Goal: Transaction & Acquisition: Purchase product/service

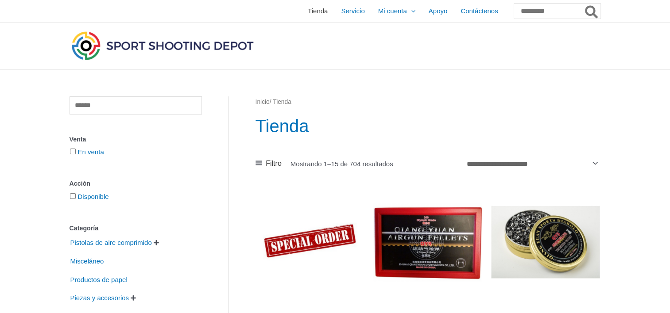
click at [308, 11] on span "Tienda" at bounding box center [318, 11] width 20 height 22
click at [258, 165] on icon at bounding box center [258, 163] width 7 height 7
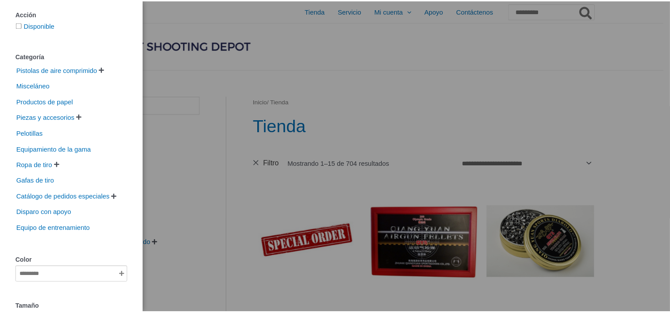
scroll to position [89, 0]
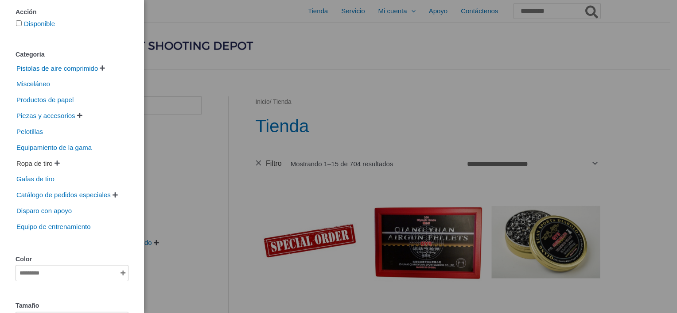
click at [40, 162] on span "Ropa de tiro" at bounding box center [34, 164] width 38 height 14
click at [174, 151] on div "Clear Sale On Sale Acción Disponible Categoría Pistolas de aire comprimido   …" at bounding box center [338, 156] width 677 height 313
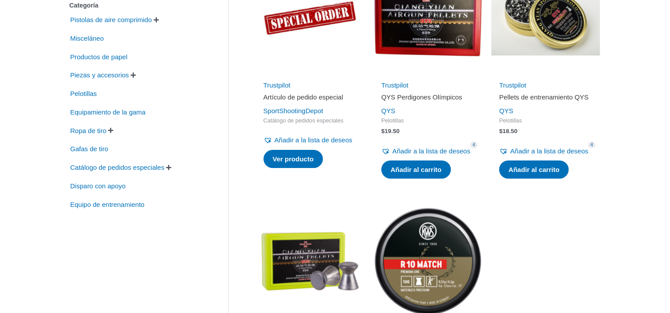
scroll to position [225, 0]
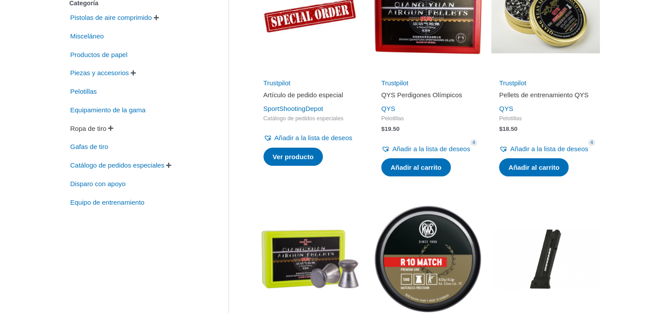
click at [95, 125] on span "Ropa de tiro" at bounding box center [89, 128] width 38 height 15
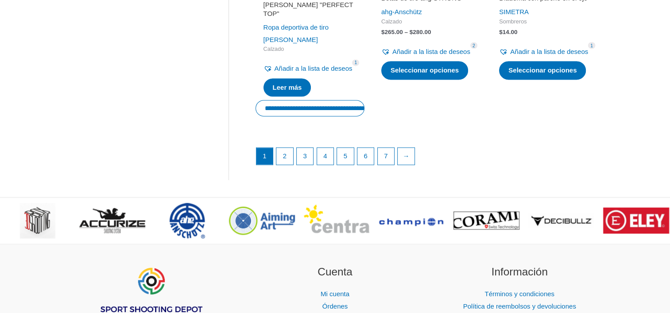
scroll to position [1403, 0]
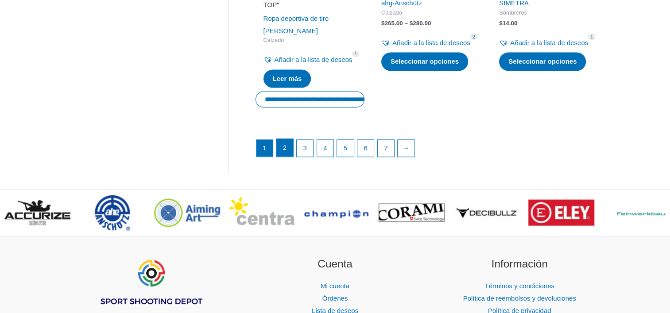
click at [287, 157] on link "2" at bounding box center [284, 148] width 17 height 18
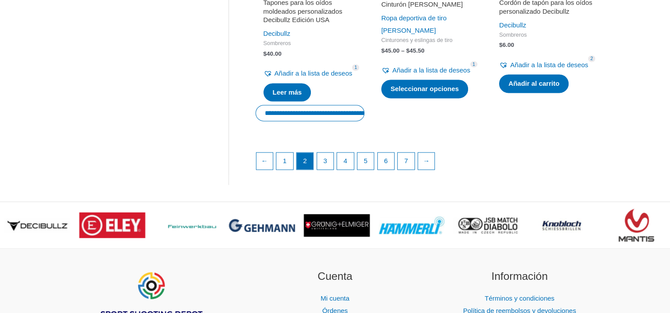
scroll to position [1348, 0]
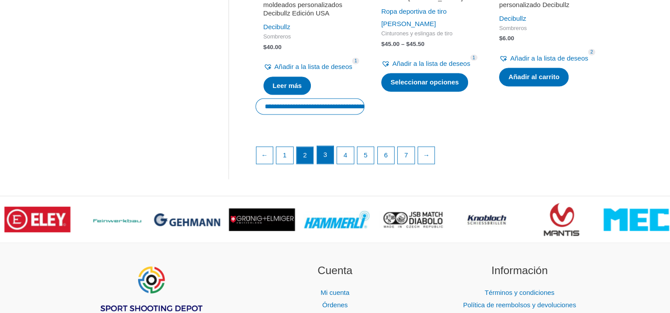
click at [324, 164] on link "3" at bounding box center [325, 155] width 17 height 18
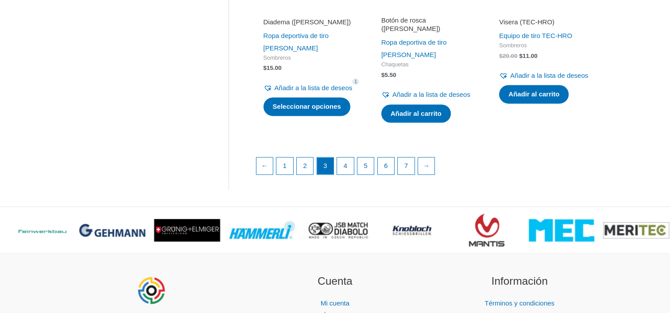
scroll to position [1325, 0]
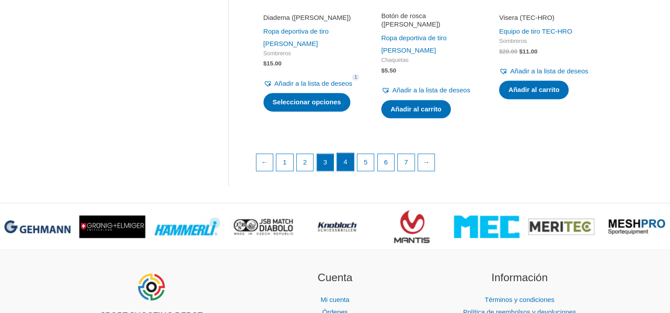
click at [344, 171] on link "4" at bounding box center [345, 162] width 17 height 18
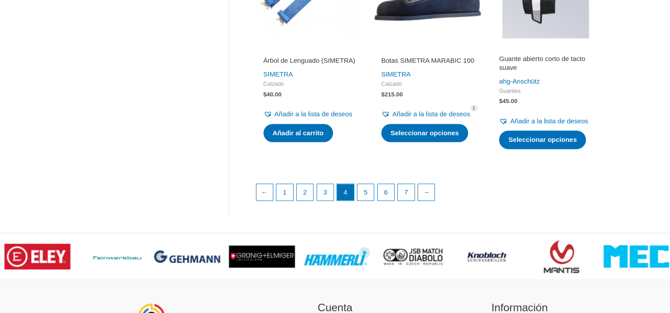
scroll to position [1290, 0]
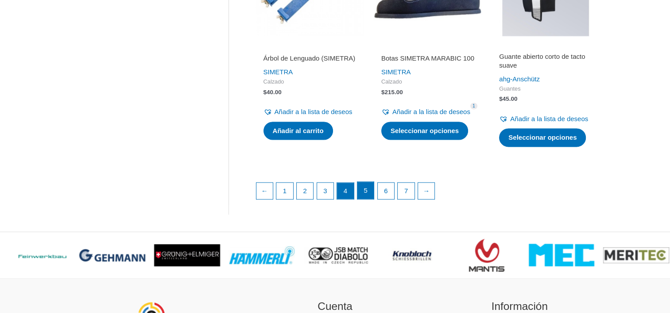
click at [366, 200] on link "5" at bounding box center [365, 191] width 17 height 18
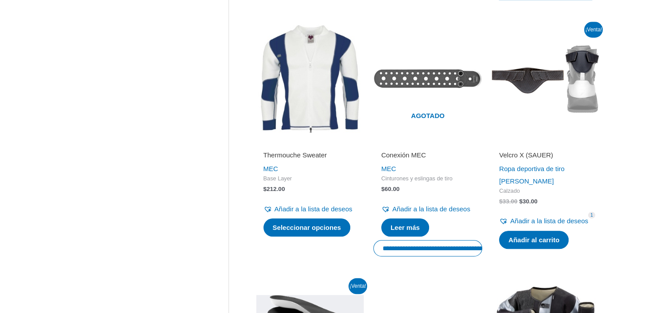
scroll to position [691, 0]
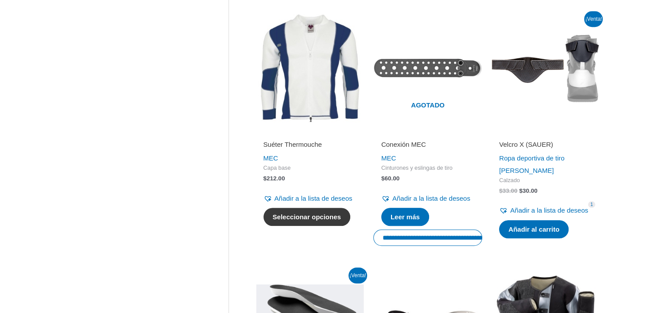
click at [290, 227] on link "Seleccionar opciones" at bounding box center [306, 217] width 87 height 19
click at [292, 227] on link "Seleccionar opciones" at bounding box center [306, 217] width 87 height 19
click at [328, 105] on img at bounding box center [309, 68] width 109 height 109
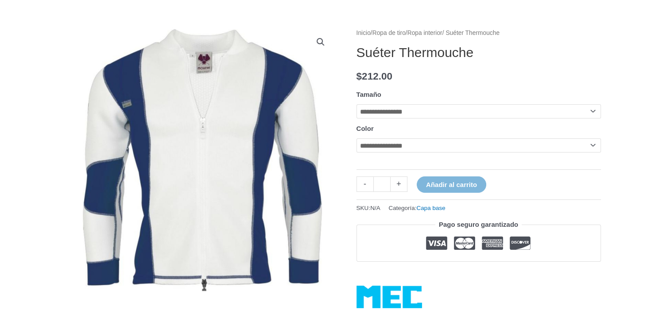
scroll to position [50, 0]
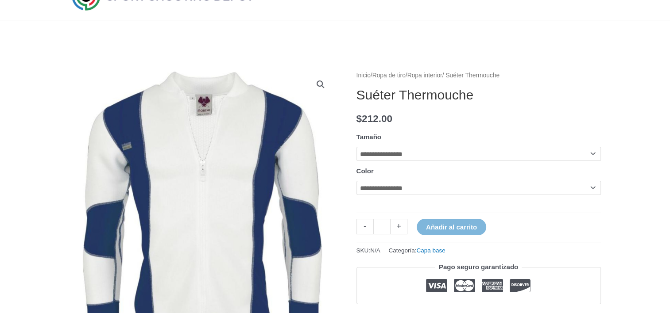
click at [591, 154] on select "**********" at bounding box center [478, 154] width 244 height 14
select select "*"
click at [356, 147] on select "**********" at bounding box center [478, 154] width 244 height 14
click at [593, 189] on select "**********" at bounding box center [478, 188] width 244 height 14
select select "**********"
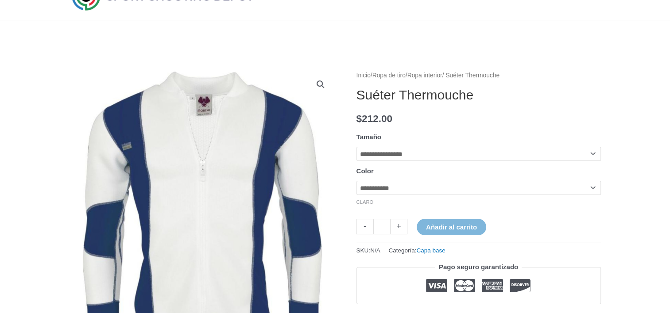
click at [356, 182] on select "**********" at bounding box center [478, 188] width 244 height 14
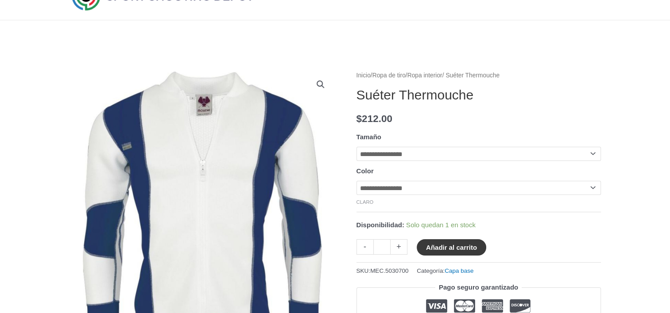
click at [466, 251] on button "Añadir al carrito" at bounding box center [452, 248] width 70 height 16
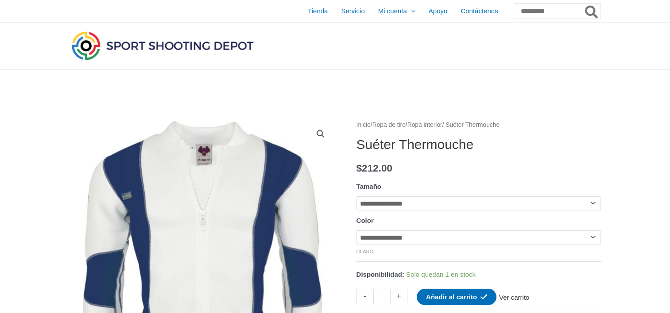
click at [530, 299] on link "Ver carrito" at bounding box center [513, 296] width 35 height 15
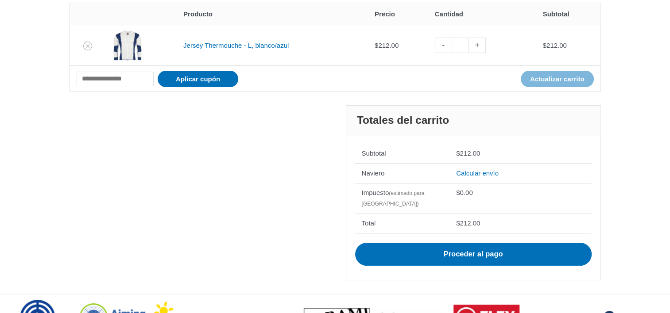
scroll to position [165, 0]
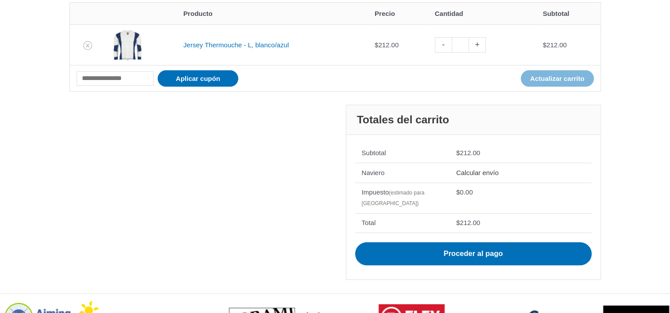
click at [485, 171] on link "Calcular envío" at bounding box center [477, 173] width 43 height 8
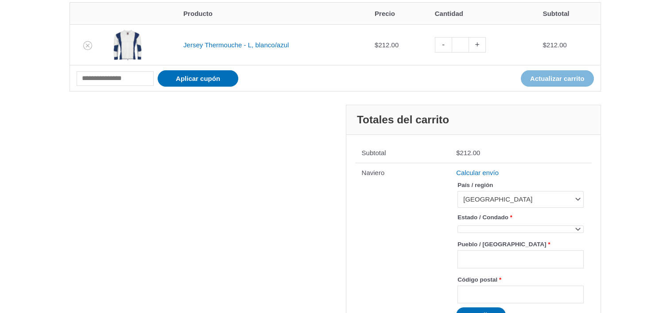
click at [577, 228] on span at bounding box center [578, 229] width 12 height 12
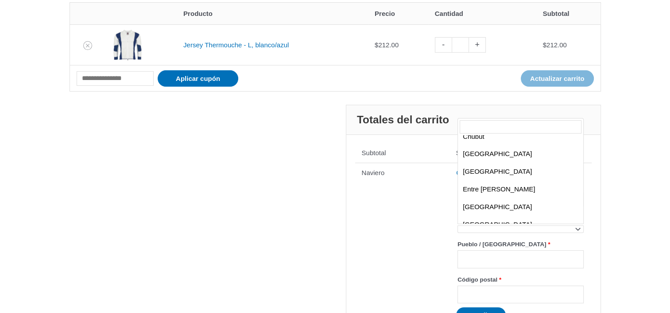
scroll to position [83, 0]
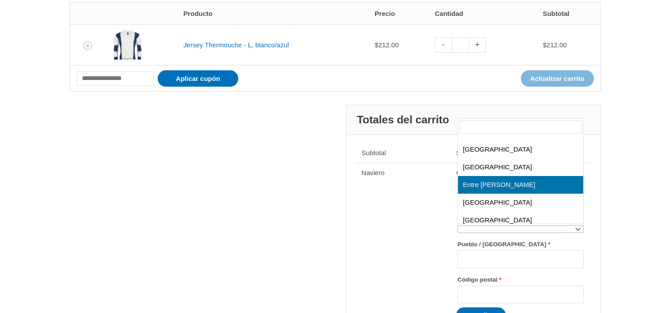
select select "*"
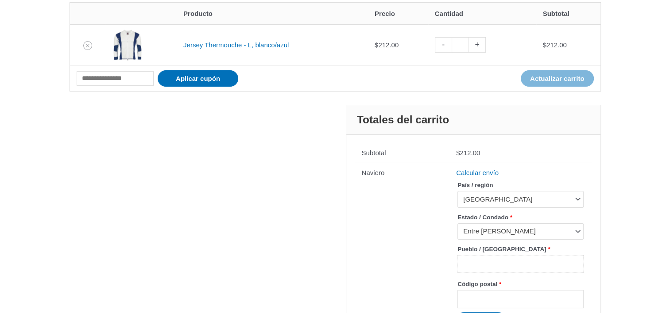
click at [562, 271] on input "Pueblo / Ciudad *" at bounding box center [520, 264] width 126 height 18
type input "**********"
type input "****"
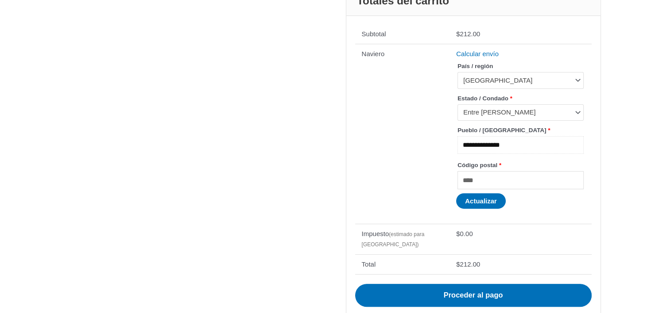
scroll to position [287, 0]
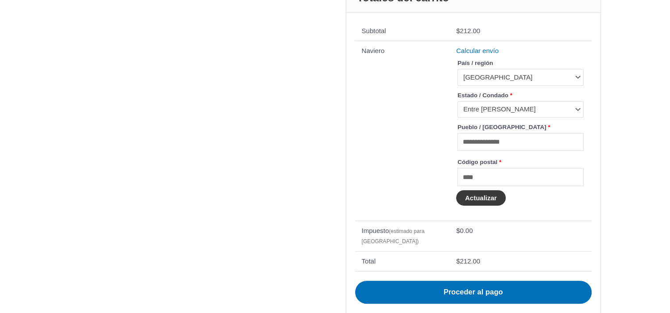
click at [484, 200] on button "Actualizar" at bounding box center [481, 197] width 50 height 15
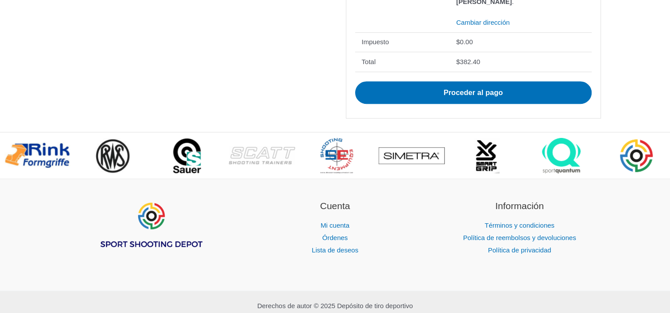
scroll to position [500, 0]
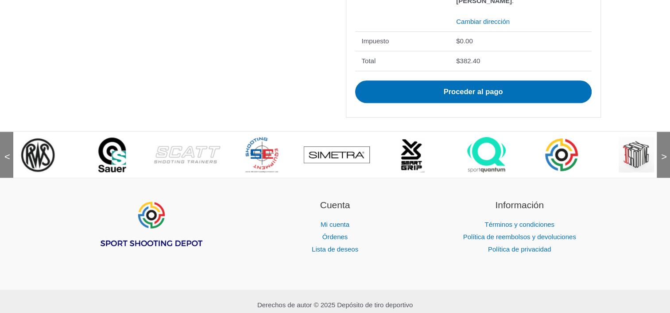
click at [263, 173] on img at bounding box center [261, 154] width 33 height 35
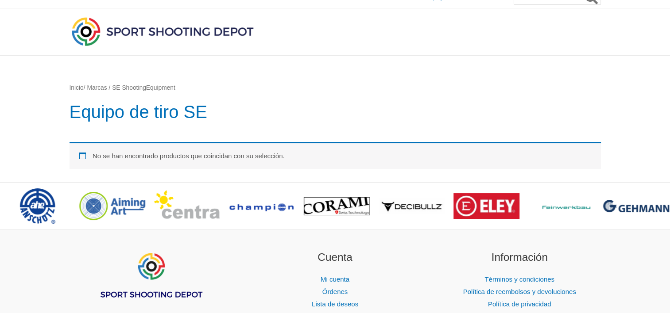
scroll to position [12, 0]
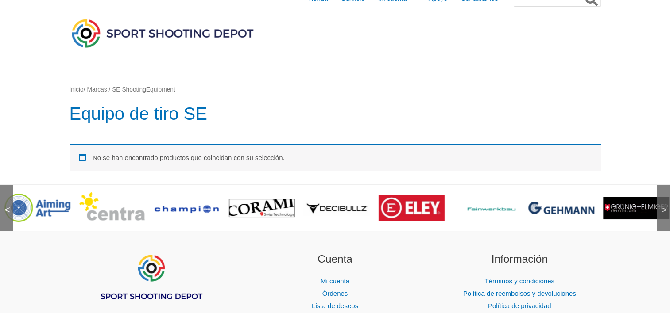
click at [664, 206] on span ">" at bounding box center [661, 201] width 9 height 9
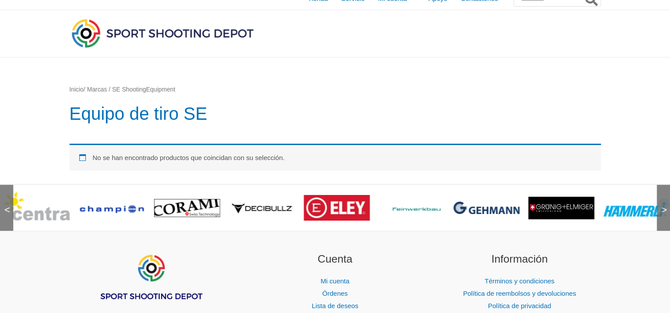
click at [664, 206] on span ">" at bounding box center [661, 201] width 9 height 9
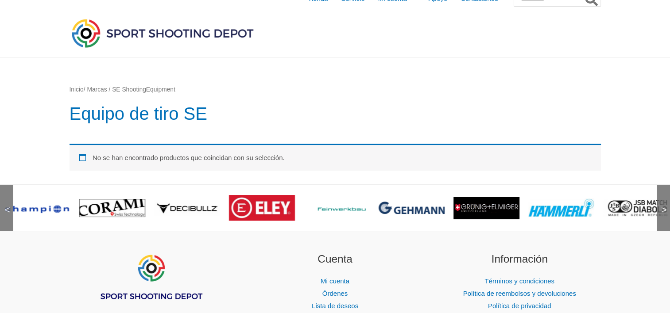
click at [664, 206] on span ">" at bounding box center [661, 201] width 9 height 9
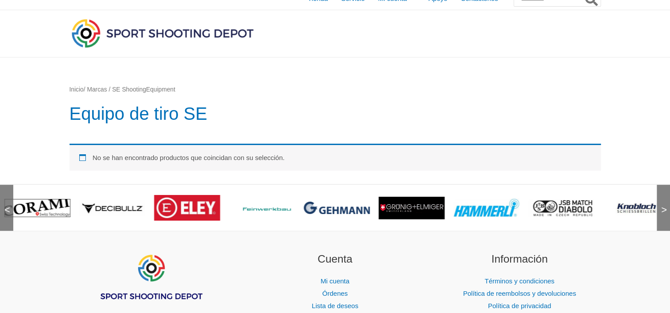
click at [664, 206] on span ">" at bounding box center [661, 201] width 9 height 9
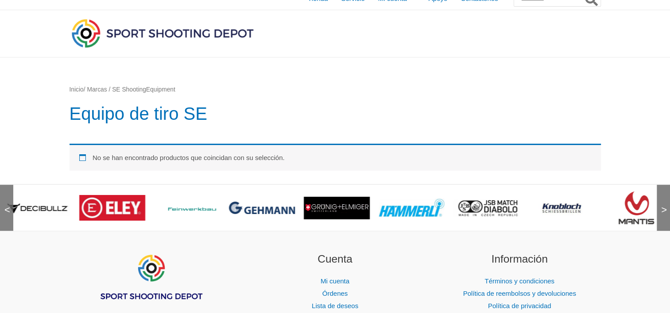
click at [664, 206] on span ">" at bounding box center [661, 201] width 9 height 9
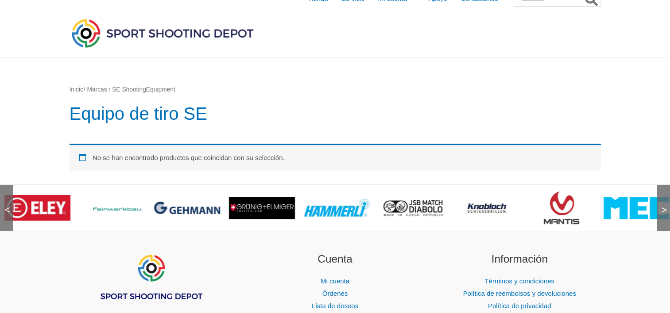
click at [664, 206] on span ">" at bounding box center [661, 201] width 9 height 9
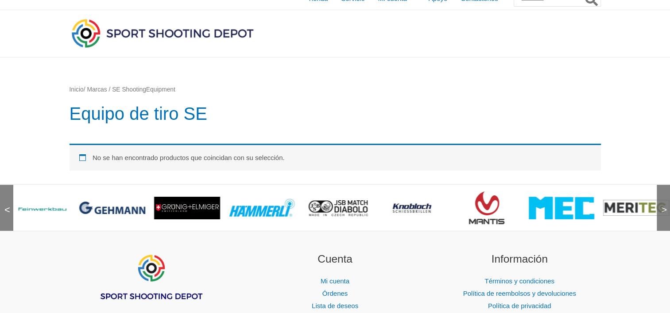
click at [553, 207] on img at bounding box center [562, 208] width 66 height 23
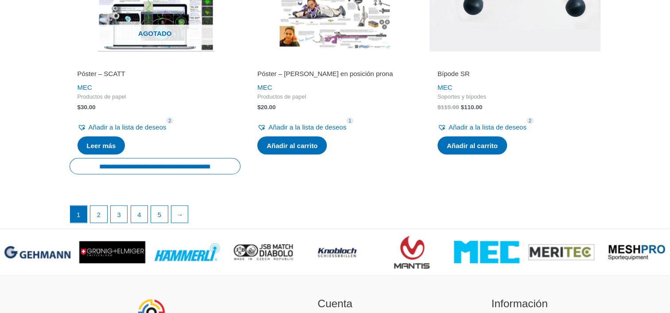
scroll to position [1618, 0]
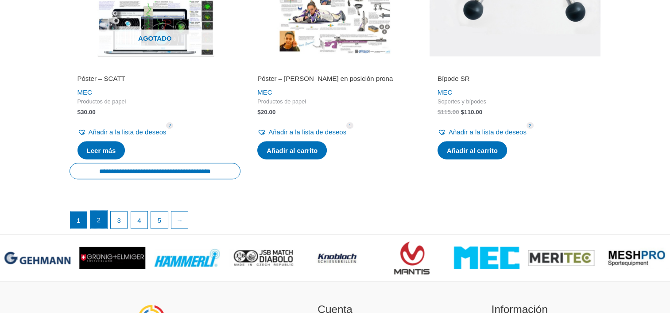
click at [100, 228] on link "2" at bounding box center [98, 220] width 17 height 18
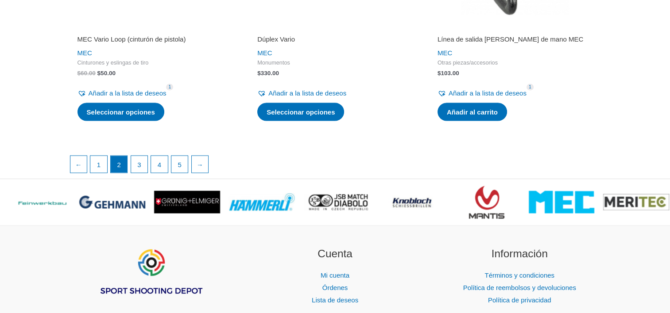
scroll to position [1601, 0]
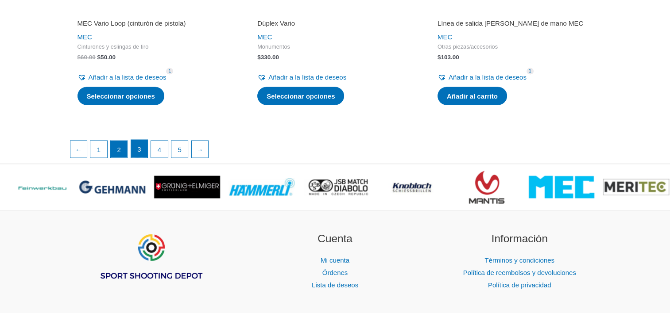
click at [138, 147] on link "3" at bounding box center [139, 149] width 17 height 18
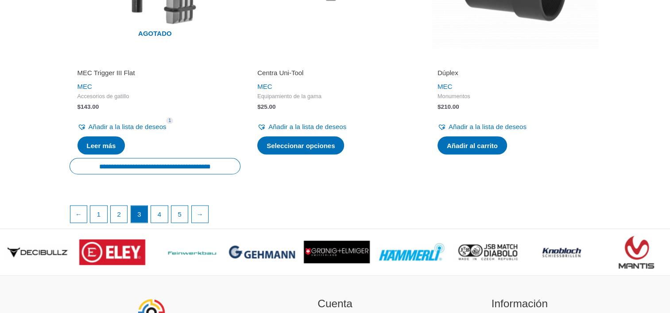
scroll to position [1563, 0]
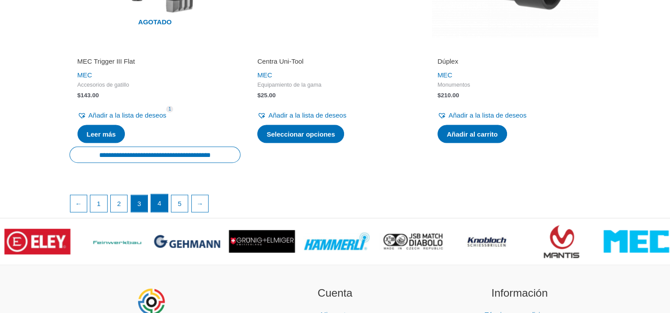
click at [158, 200] on link "4" at bounding box center [159, 203] width 17 height 18
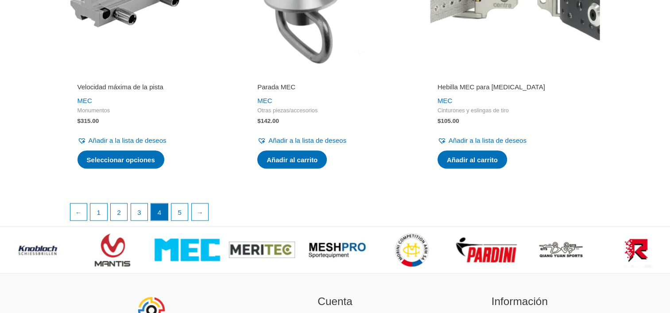
scroll to position [1525, 0]
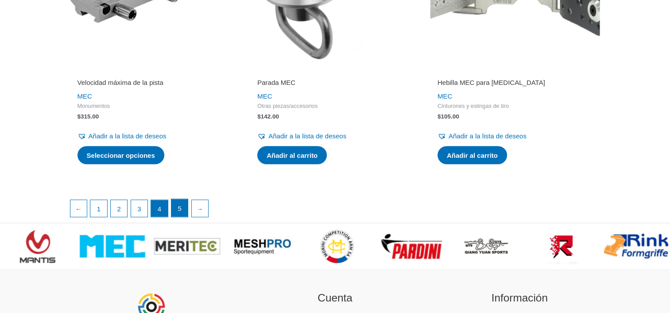
click at [178, 202] on link "5" at bounding box center [179, 208] width 17 height 18
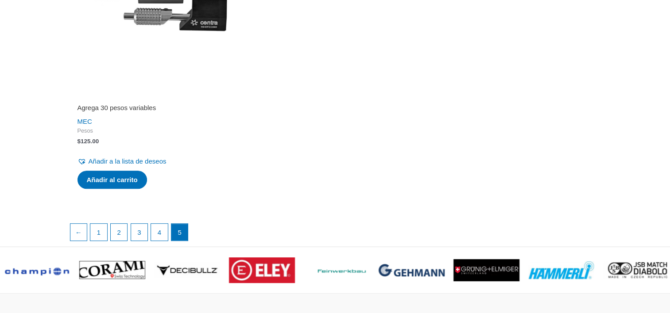
scroll to position [568, 0]
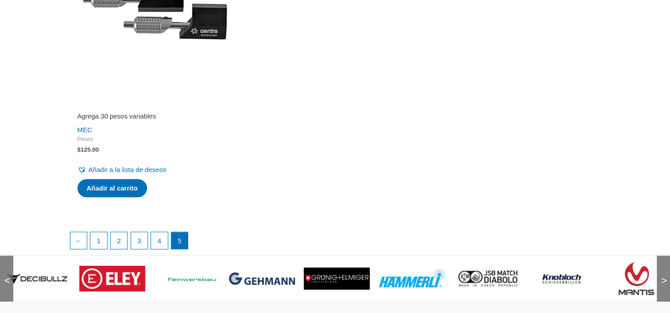
click at [662, 277] on span ">" at bounding box center [661, 272] width 9 height 9
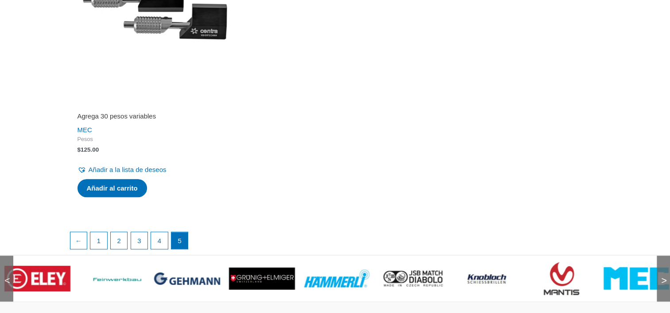
click at [662, 277] on span ">" at bounding box center [661, 272] width 9 height 9
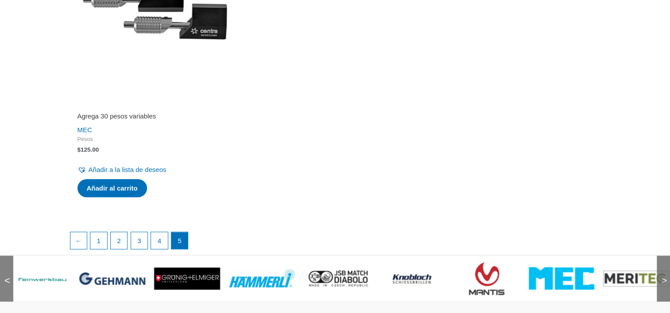
click at [662, 277] on span ">" at bounding box center [661, 272] width 9 height 9
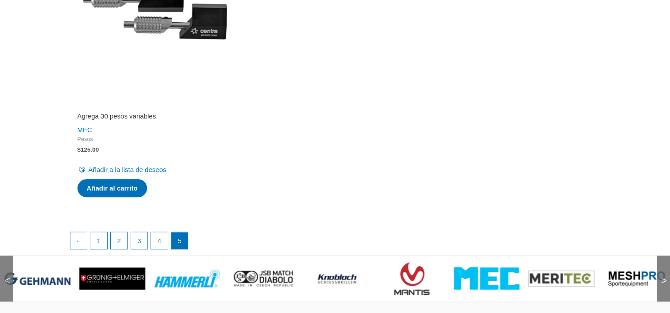
click at [662, 277] on span ">" at bounding box center [661, 272] width 9 height 9
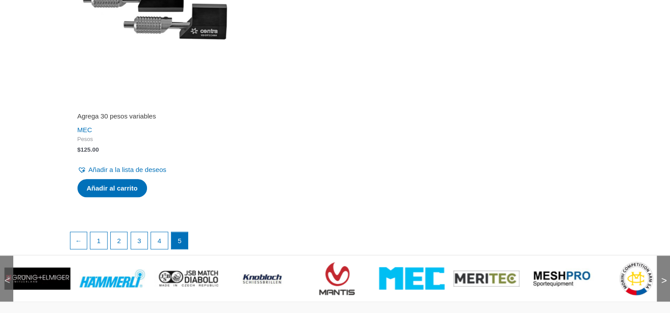
click at [662, 277] on span ">" at bounding box center [661, 272] width 9 height 9
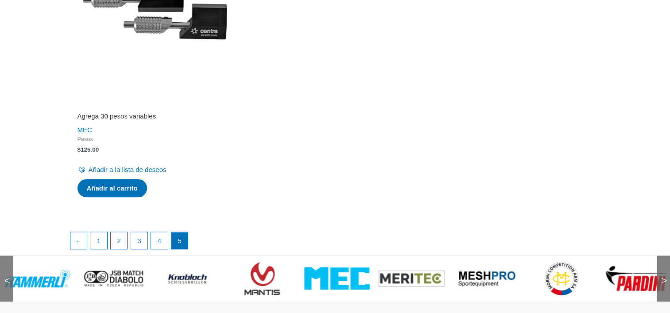
click at [560, 278] on img at bounding box center [561, 278] width 35 height 35
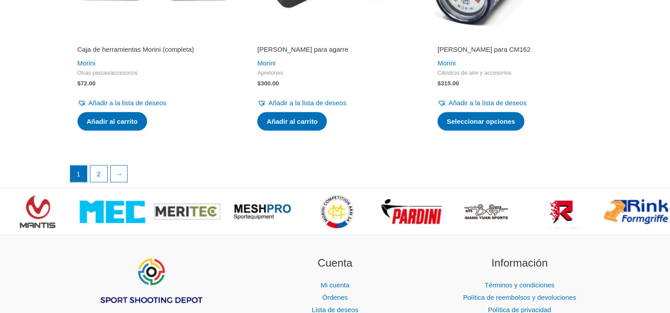
scroll to position [1701, 0]
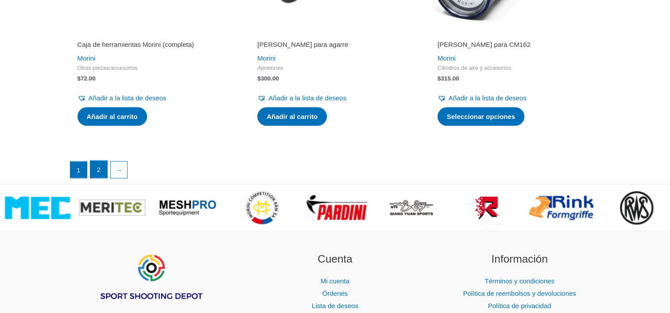
click at [101, 177] on link "2" at bounding box center [98, 170] width 17 height 18
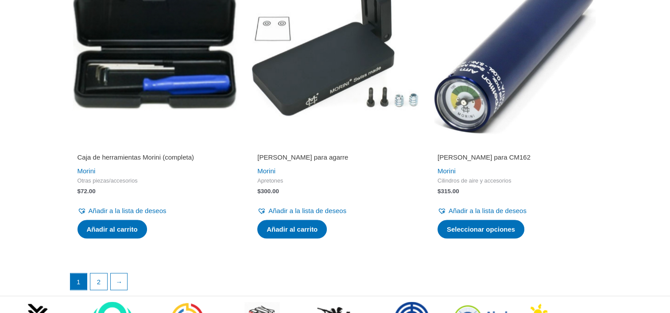
scroll to position [1591, 0]
